Goal: Information Seeking & Learning: Learn about a topic

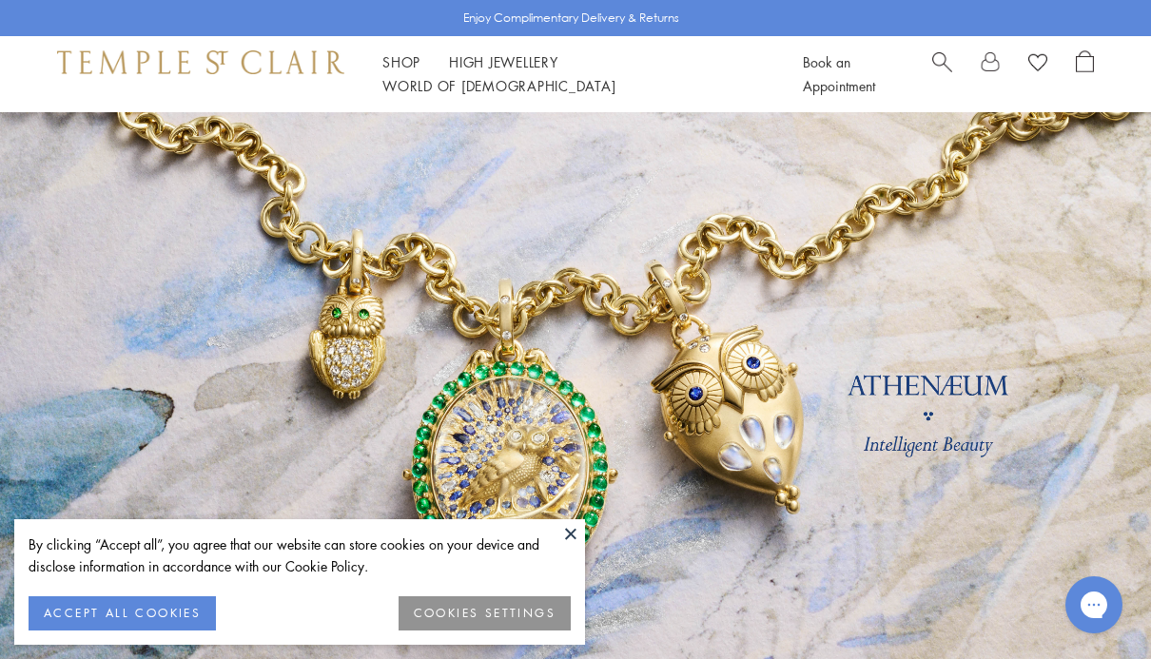
click at [535, 617] on button "COOKIES SETTINGS" at bounding box center [485, 614] width 172 height 34
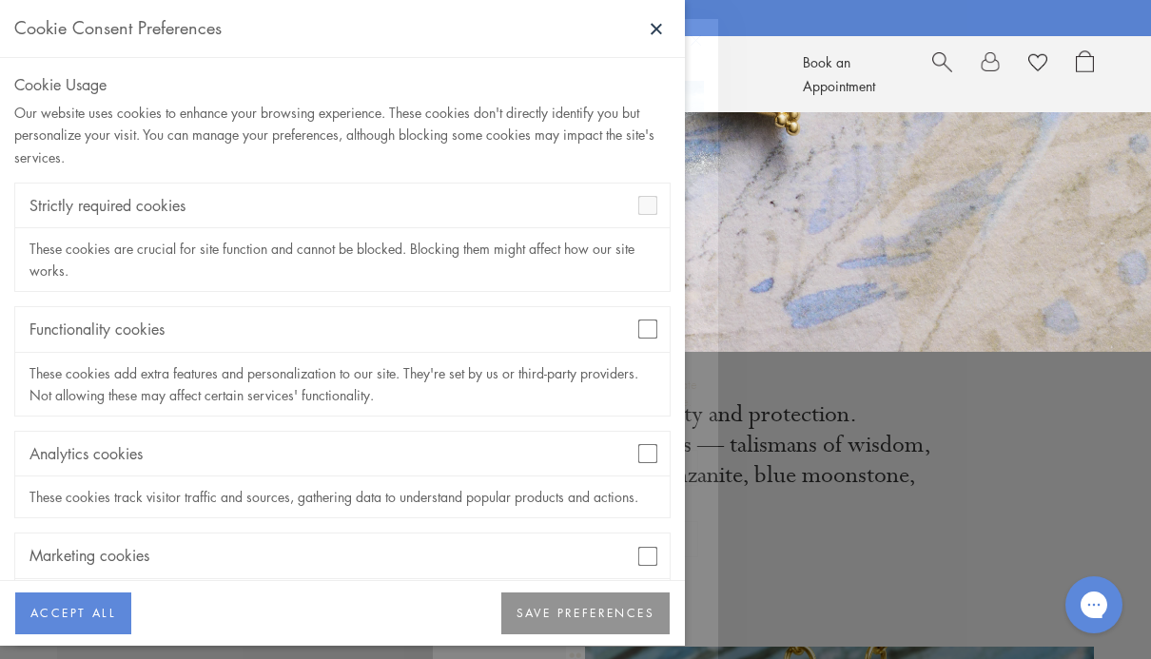
scroll to position [398, 0]
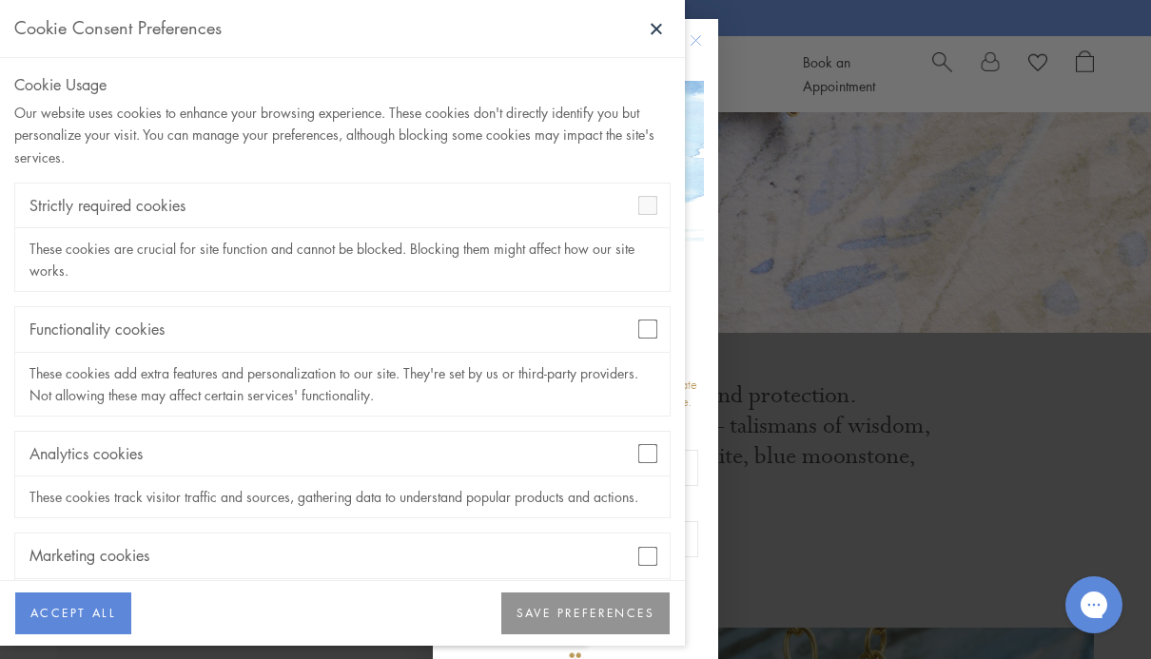
click at [785, 588] on div "Close dialog Be part of our world. Sign up for exclusive collection previews, p…" at bounding box center [575, 329] width 1151 height 659
click at [606, 635] on button "SAVE PREFERENCES" at bounding box center [586, 614] width 168 height 42
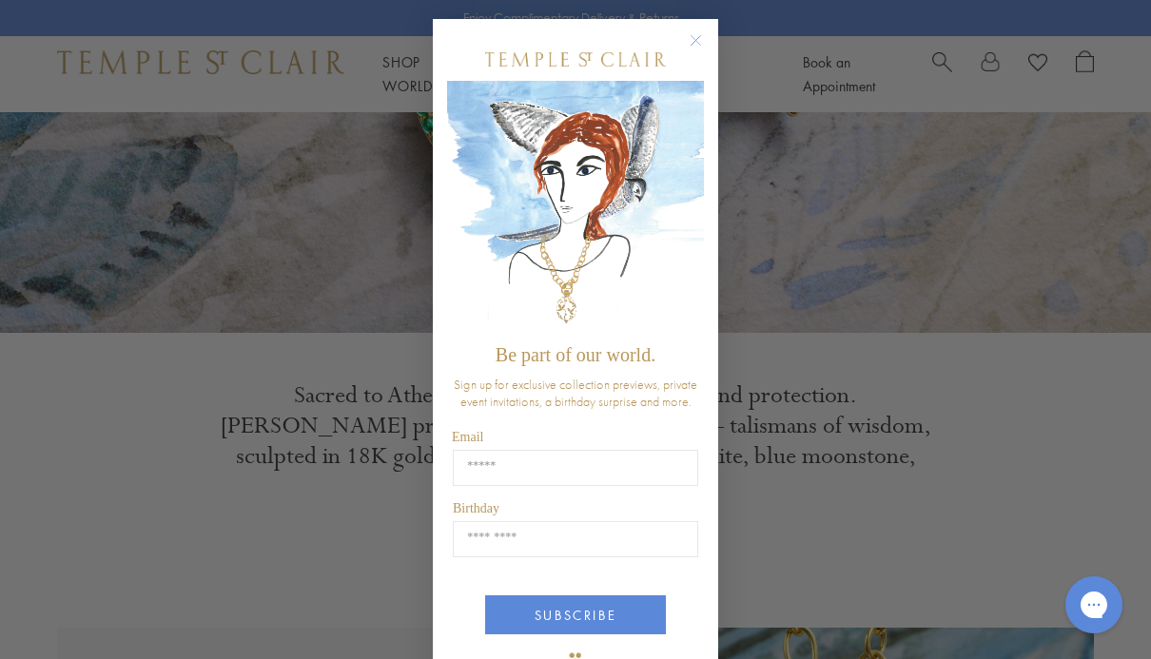
click at [685, 52] on icon "Close dialog" at bounding box center [696, 41] width 24 height 24
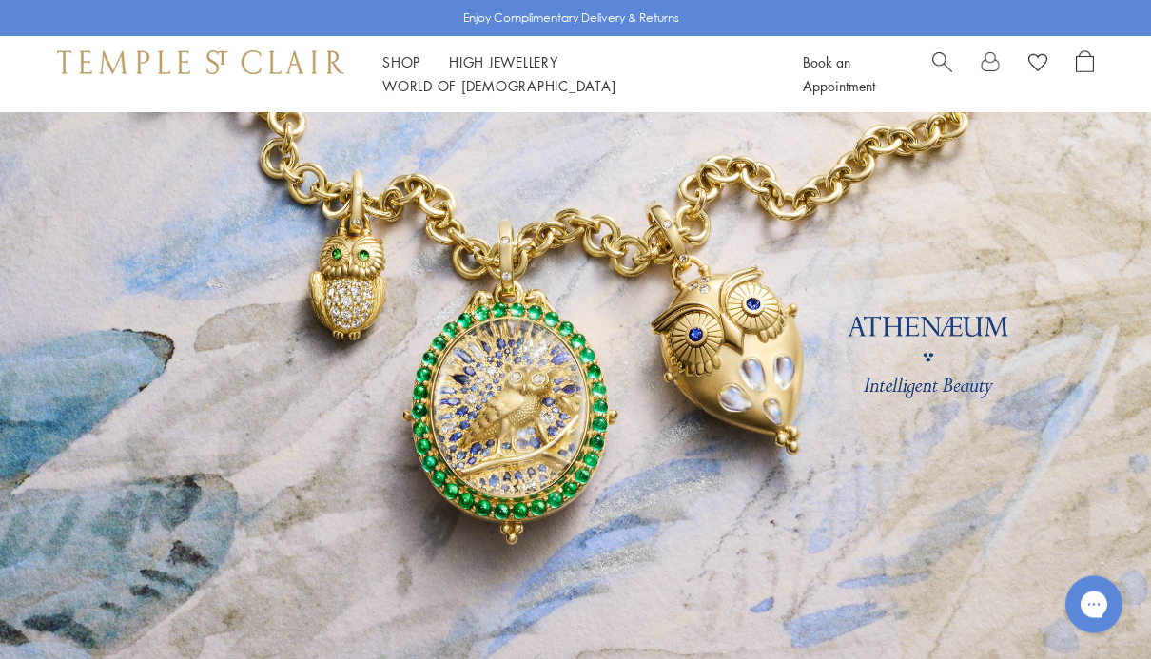
scroll to position [0, 0]
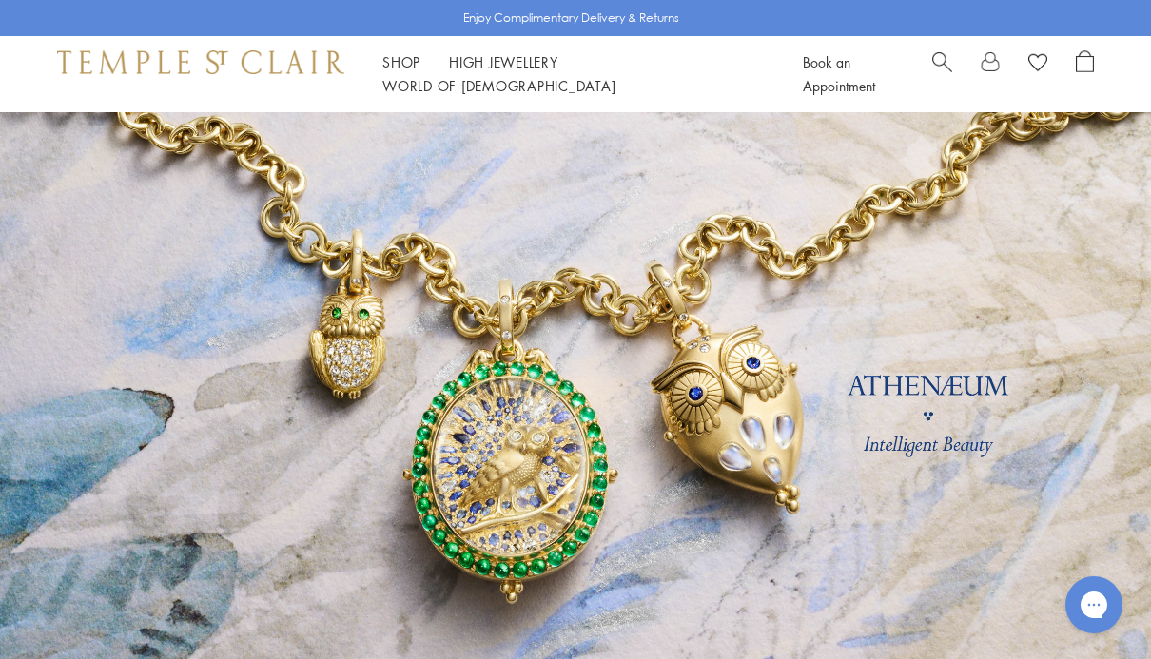
click at [407, 71] on link "Shop Shop" at bounding box center [402, 61] width 38 height 19
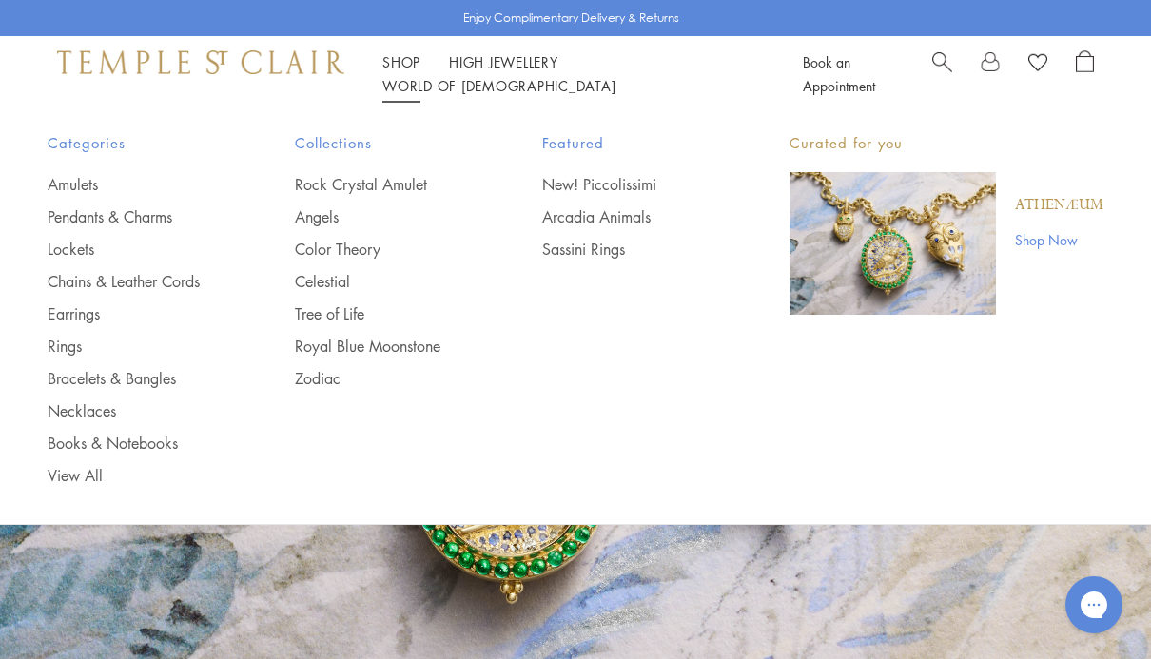
click at [119, 410] on link "Necklaces" at bounding box center [133, 411] width 171 height 21
click at [192, 337] on link "Rings" at bounding box center [133, 346] width 171 height 21
click at [102, 321] on link "Earrings" at bounding box center [133, 314] width 171 height 21
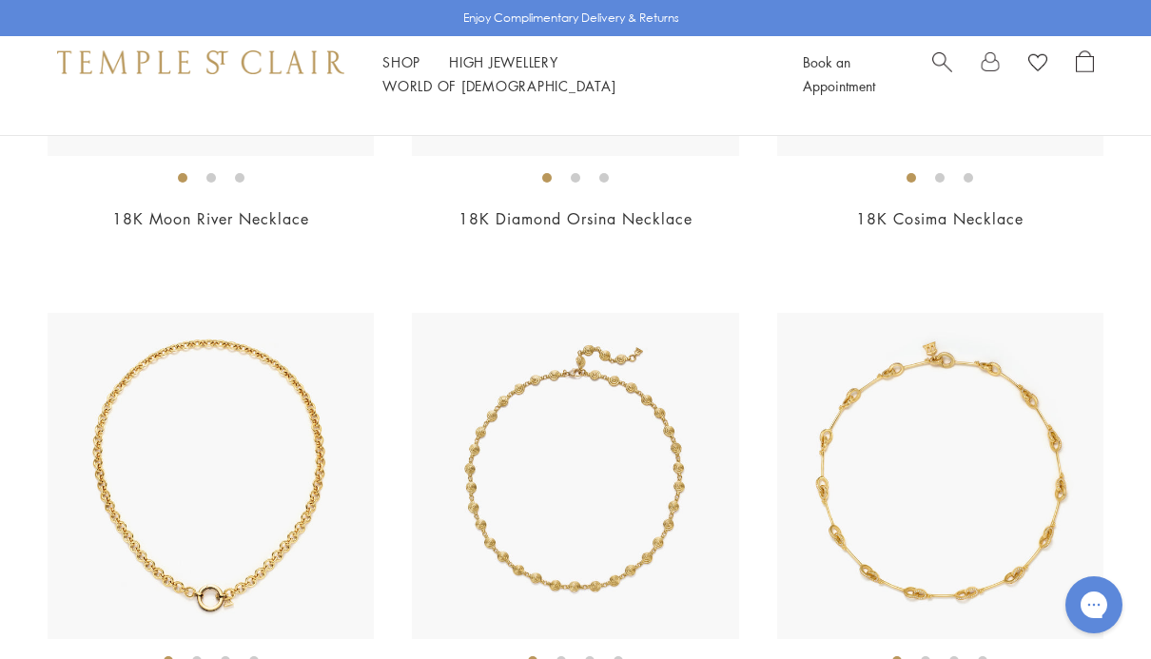
scroll to position [5839, 0]
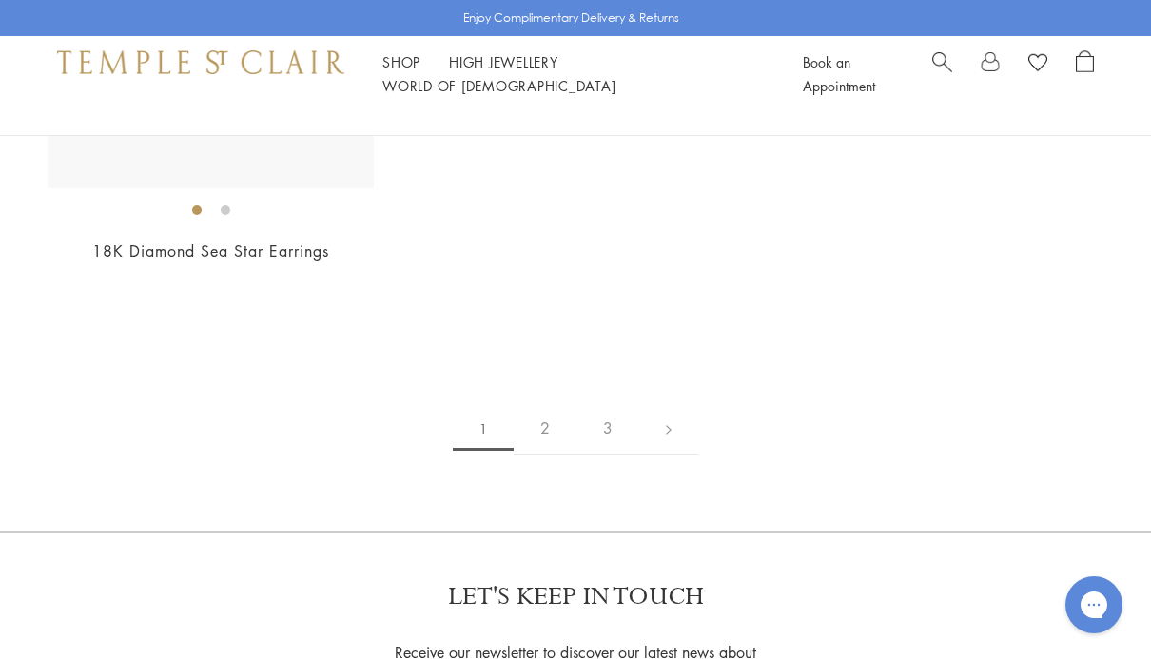
scroll to position [8815, 0]
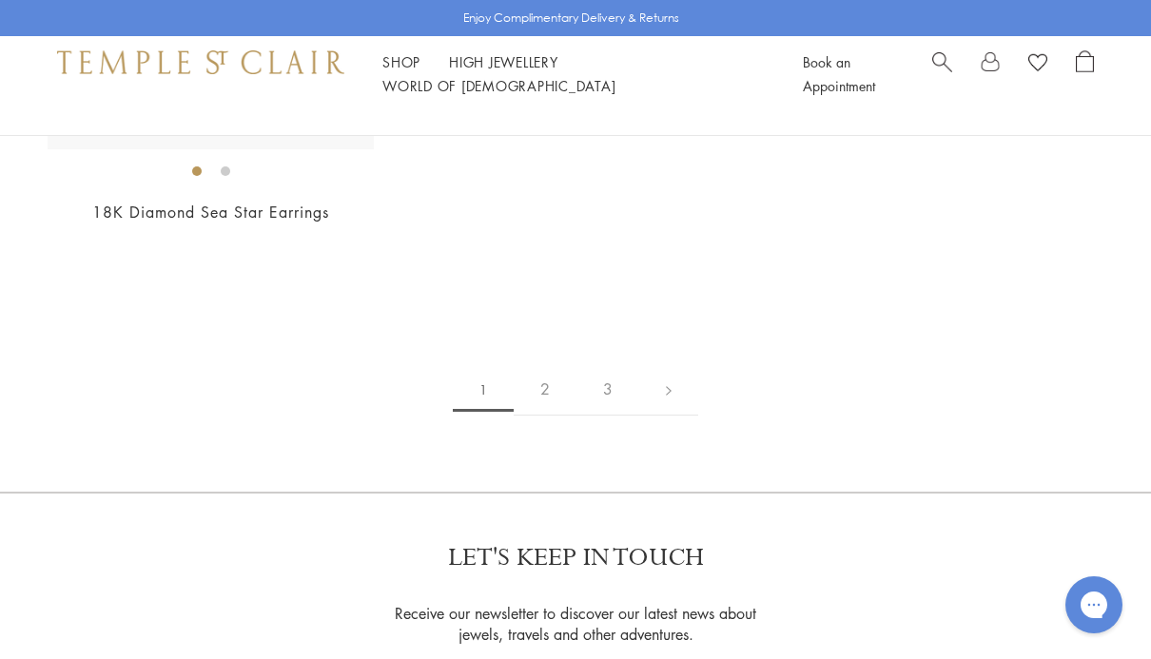
click at [561, 364] on link "2" at bounding box center [545, 390] width 63 height 52
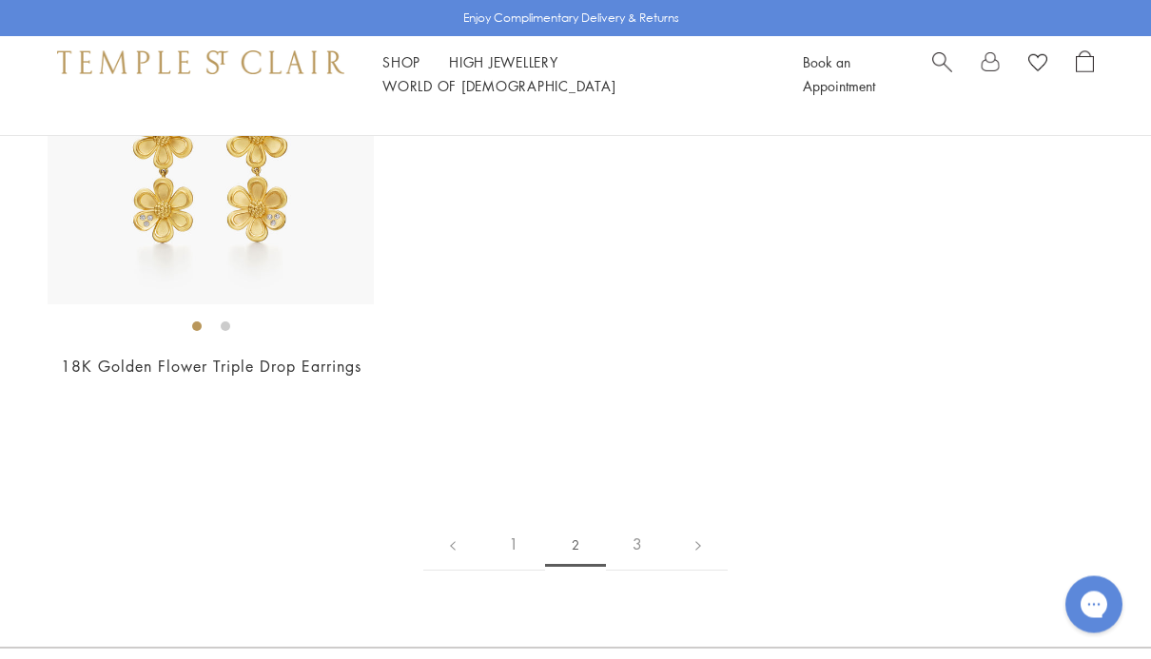
scroll to position [8176, 0]
click at [652, 561] on link "3" at bounding box center [637, 545] width 63 height 52
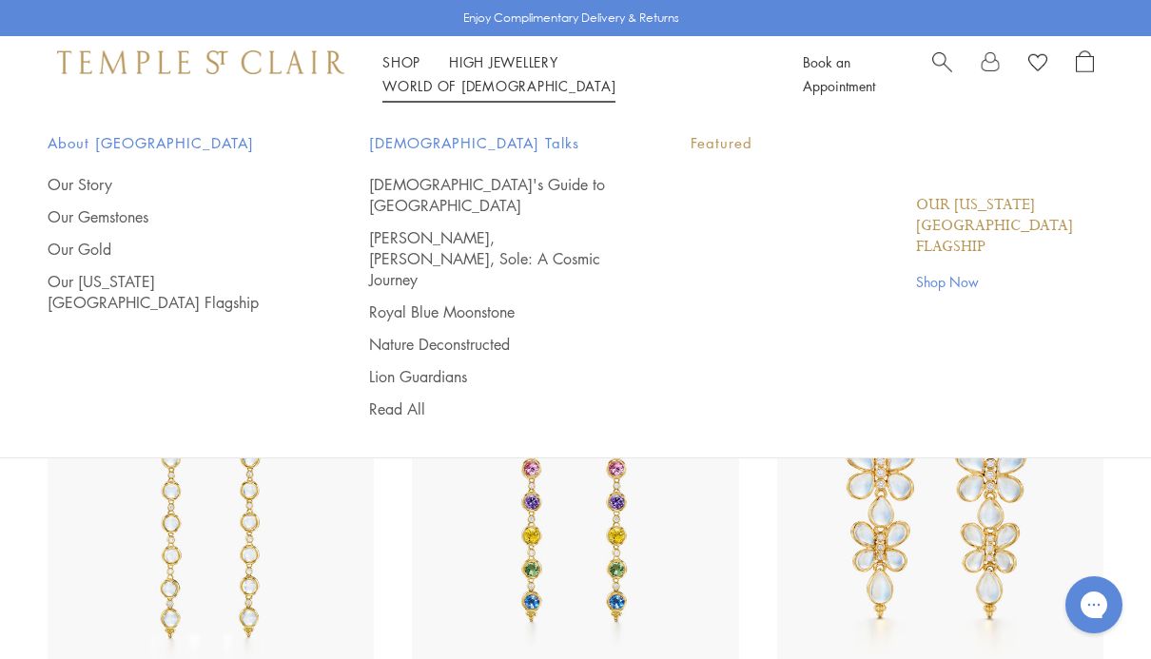
click at [616, 81] on link "World of Temple World of Temple" at bounding box center [499, 85] width 233 height 19
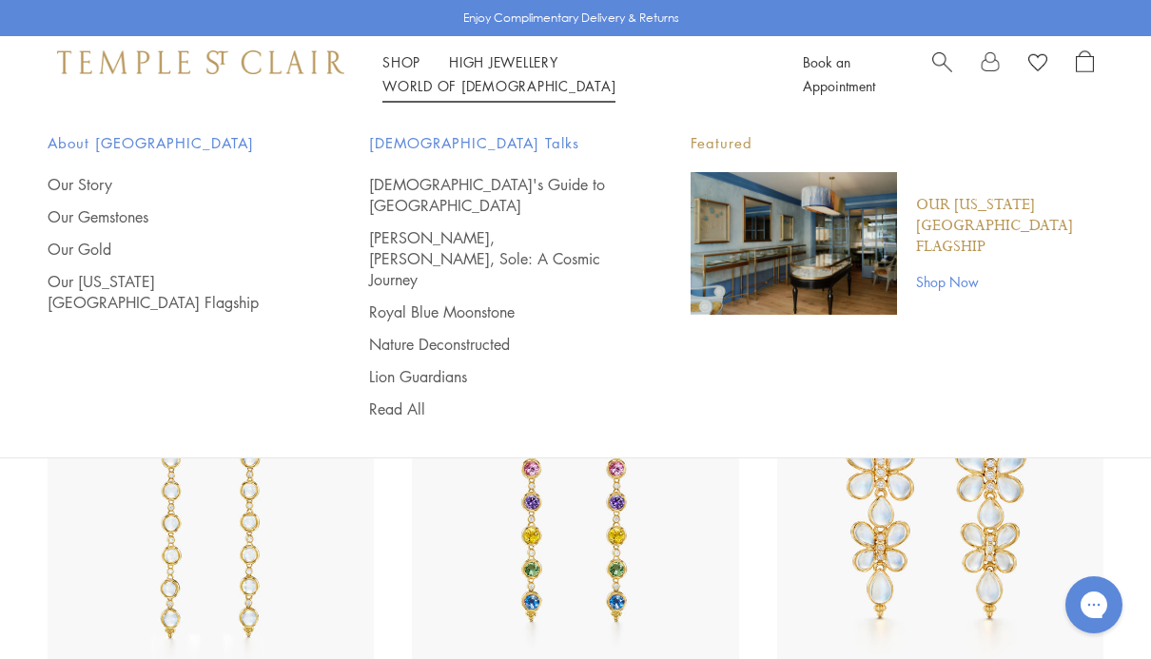
click at [126, 219] on link "Our Gemstones" at bounding box center [171, 217] width 246 height 21
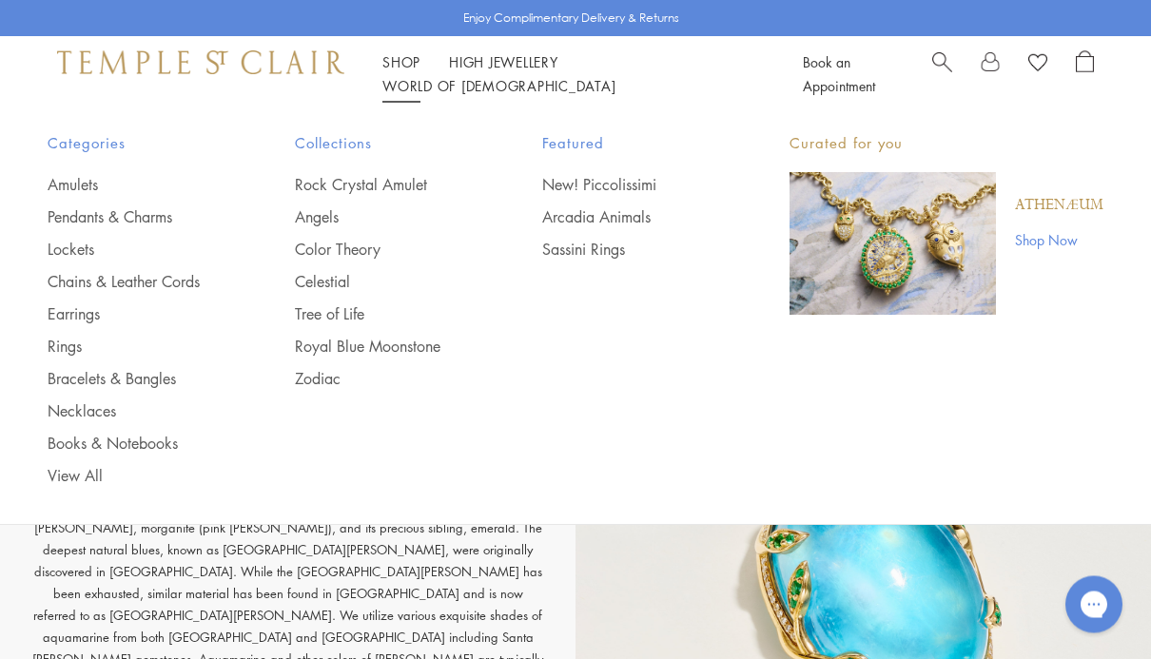
scroll to position [1141, 0]
click at [105, 315] on link "Earrings" at bounding box center [133, 314] width 171 height 21
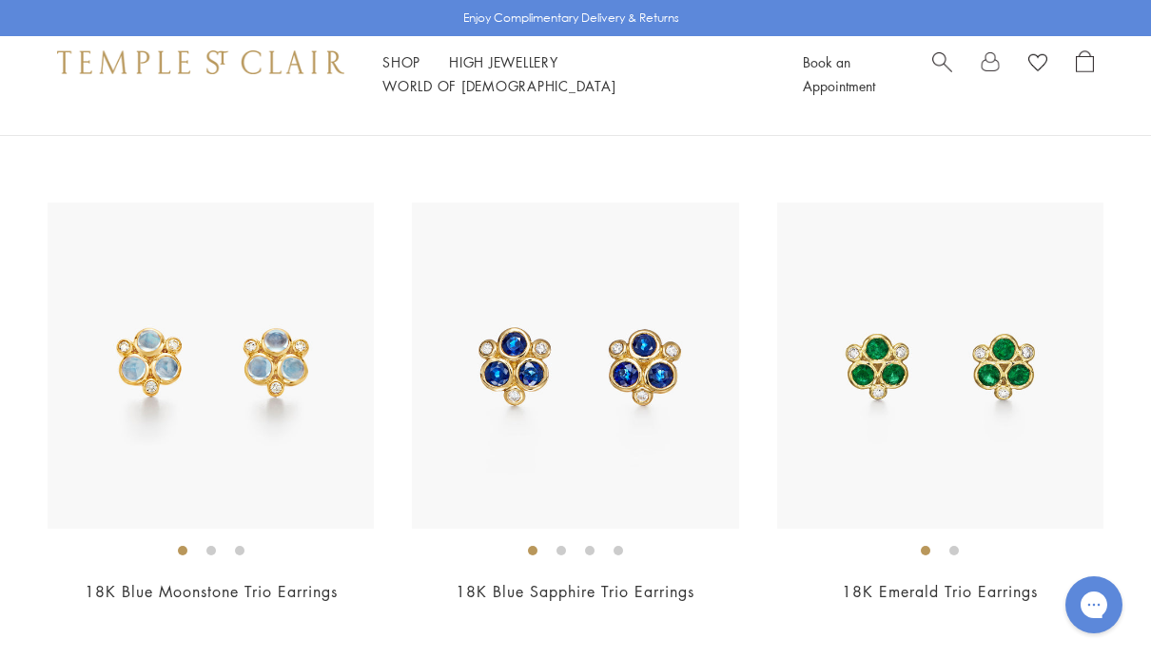
scroll to position [2563, 0]
click at [759, 475] on div "18K Emerald Trio Earrings $7,500" at bounding box center [921, 418] width 364 height 426
click at [560, 476] on img at bounding box center [575, 368] width 326 height 326
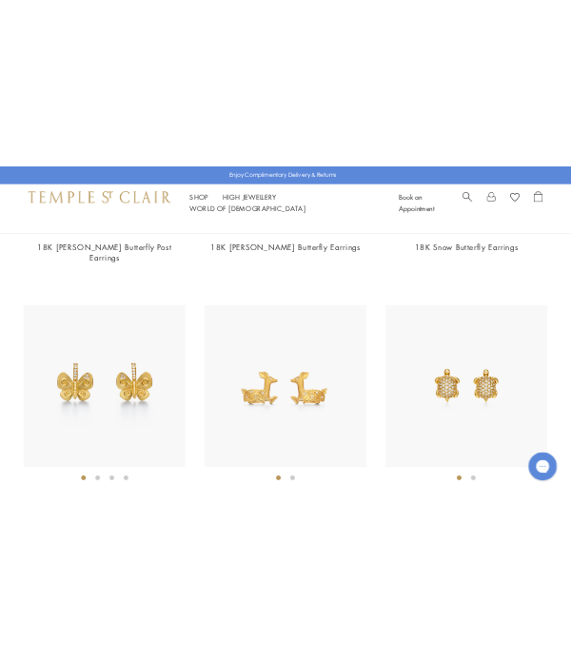
scroll to position [7866, 0]
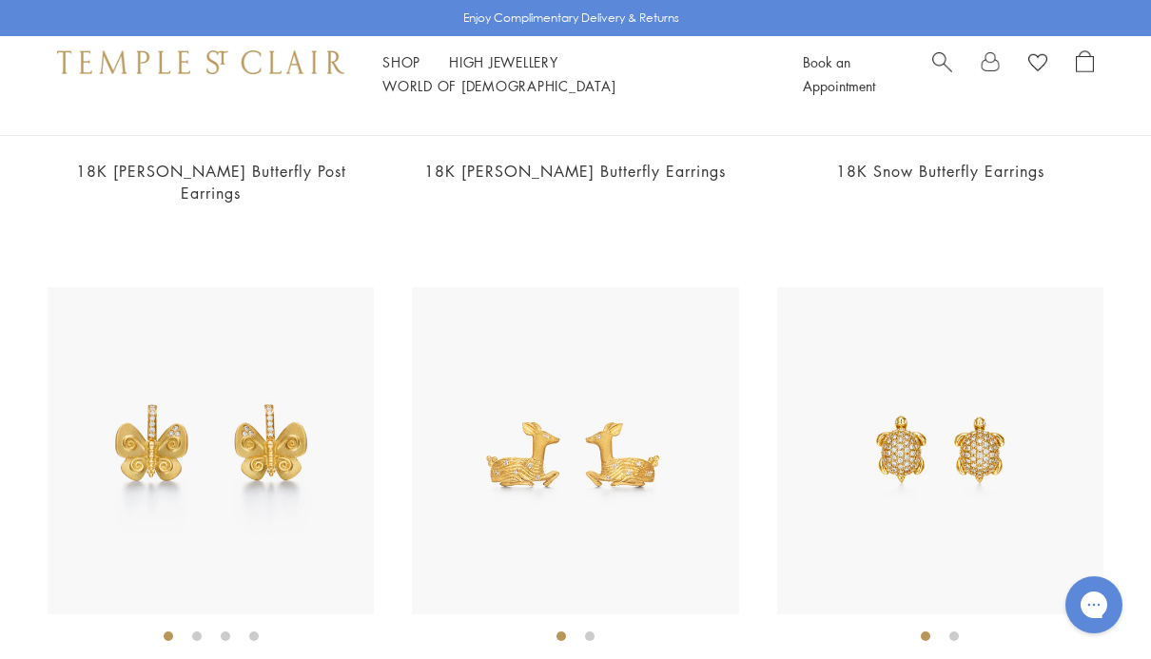
click at [952, 67] on span "Search" at bounding box center [943, 60] width 20 height 20
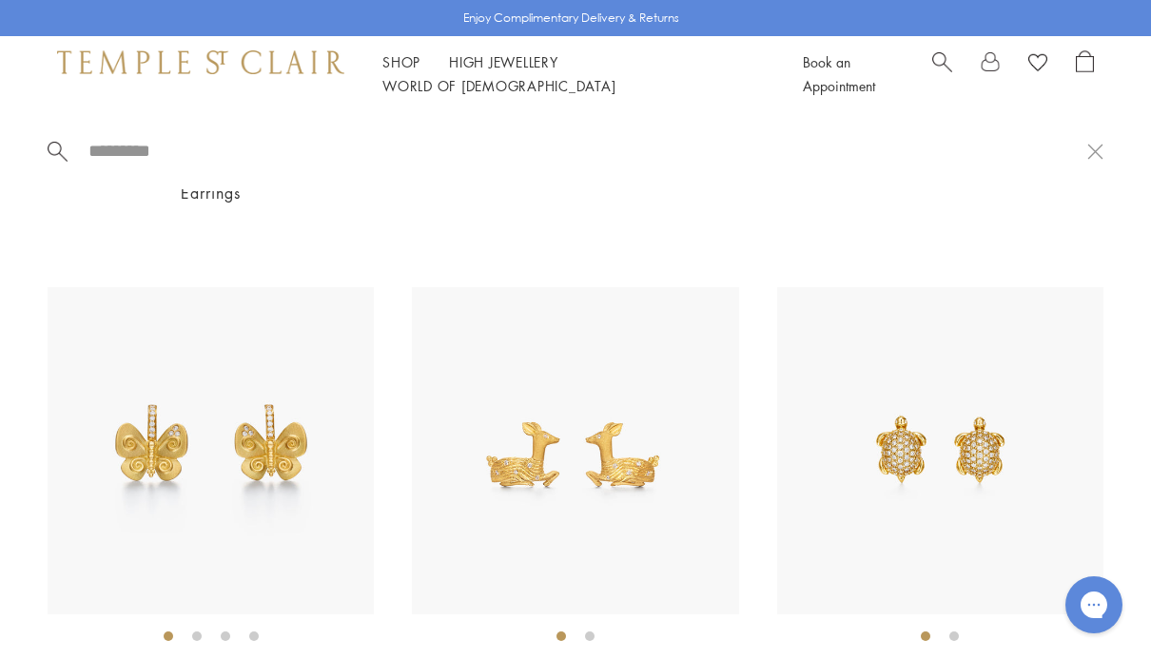
click at [972, 68] on div at bounding box center [1014, 74] width 162 height 48
click at [948, 61] on span "Search" at bounding box center [943, 60] width 20 height 20
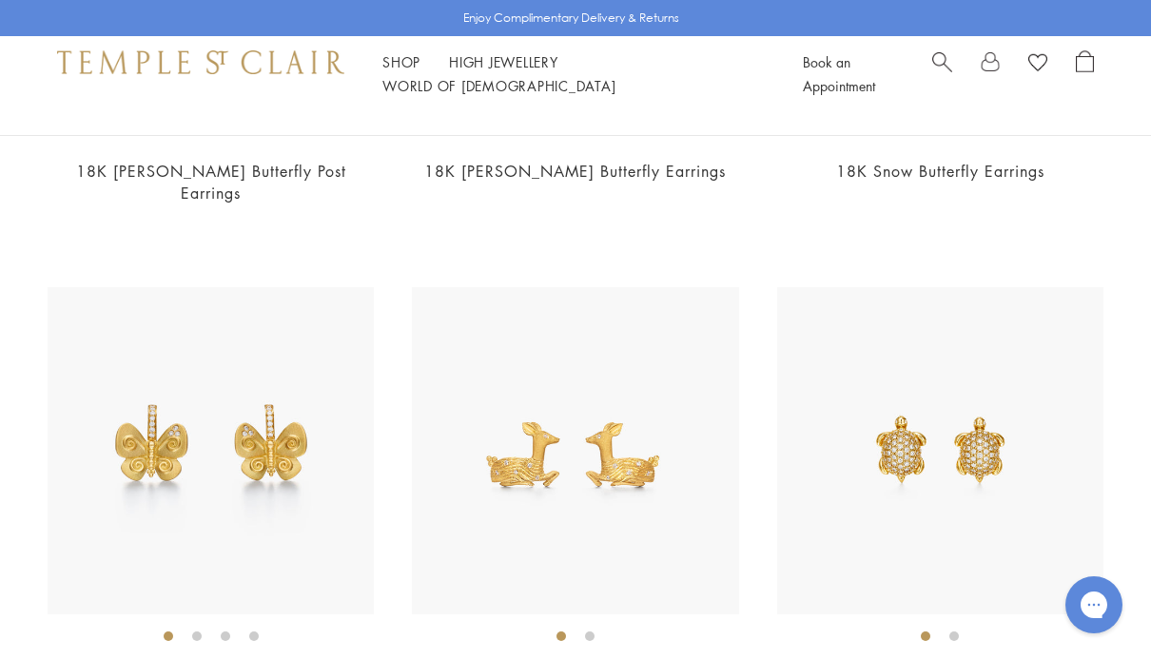
click at [945, 70] on span "Search" at bounding box center [943, 60] width 20 height 20
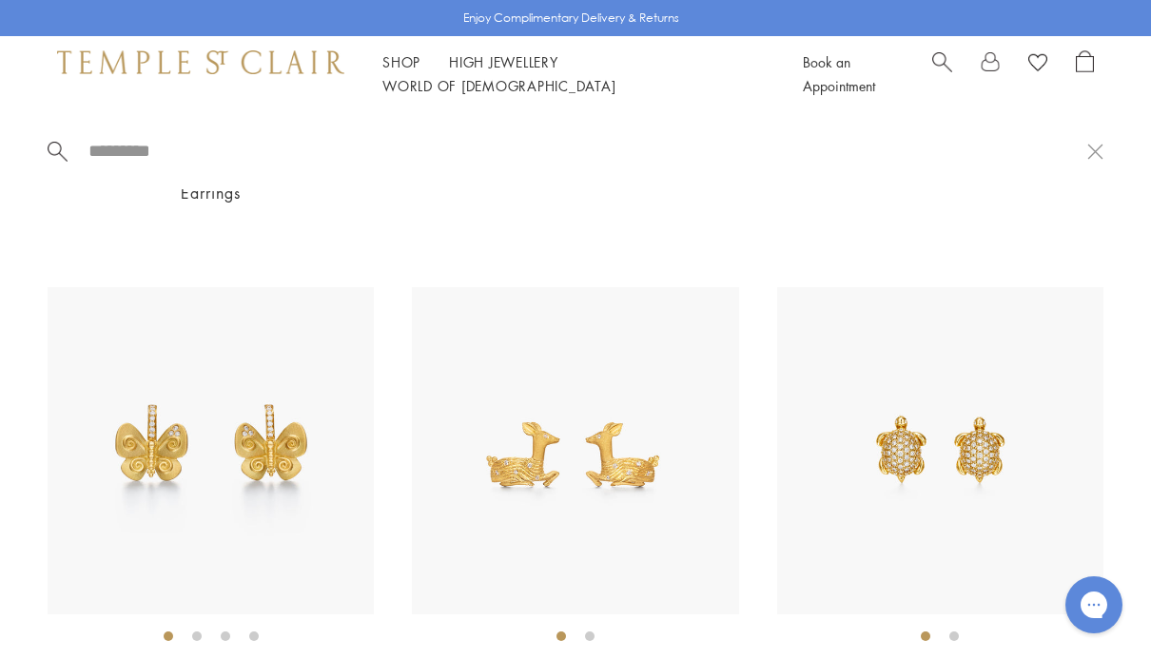
click at [220, 148] on input "search" at bounding box center [587, 151] width 1001 height 22
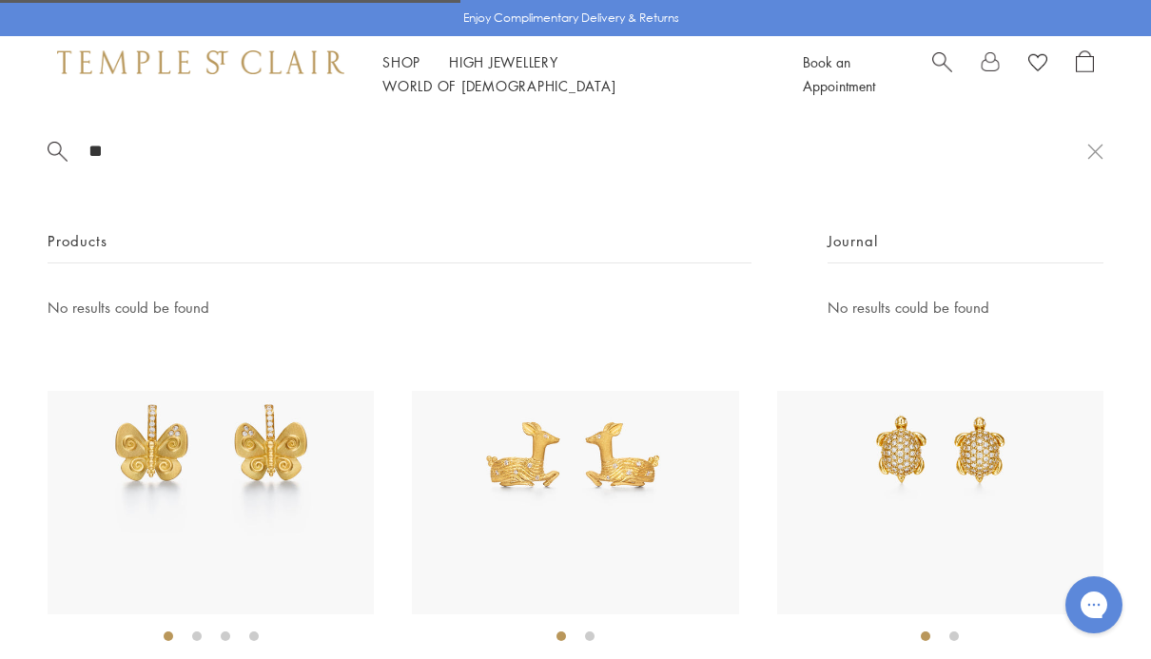
type input "*"
type input "**********"
